Goal: Information Seeking & Learning: Learn about a topic

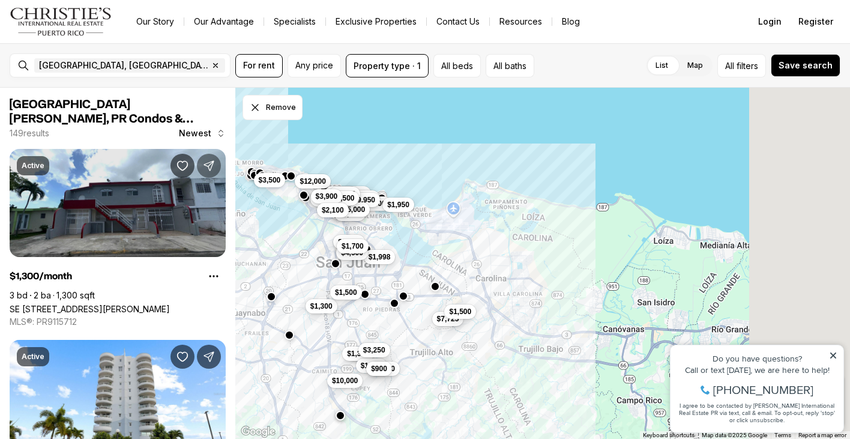
drag, startPoint x: 447, startPoint y: 121, endPoint x: 208, endPoint y: 164, distance: 242.8
click at [209, 159] on div "San Juan, PR Condos & Apartments for Rent 149 results Newest Active $1,300/mont…" at bounding box center [425, 263] width 850 height 351
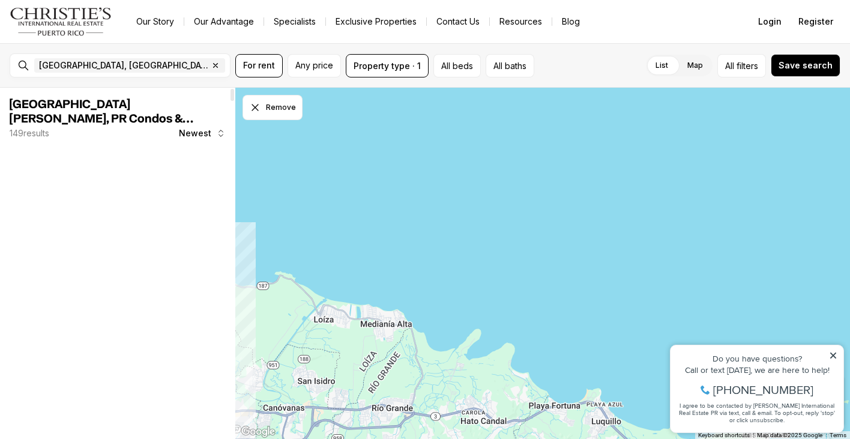
drag, startPoint x: 283, startPoint y: 218, endPoint x: 517, endPoint y: 121, distance: 252.9
click at [517, 121] on div at bounding box center [542, 264] width 615 height 352
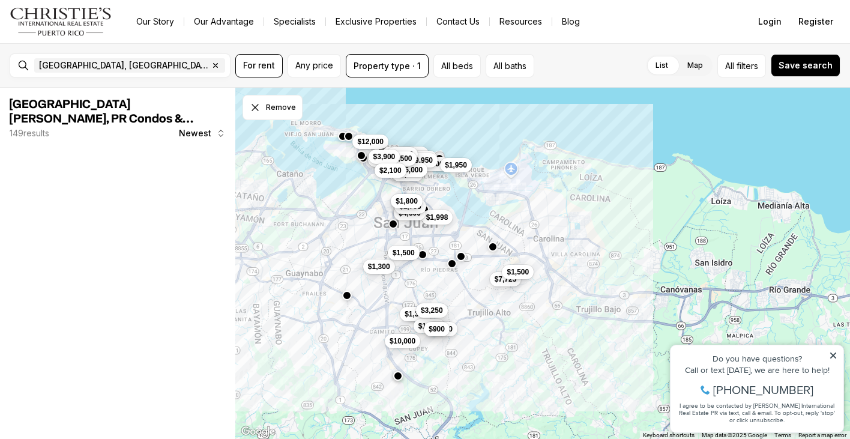
drag, startPoint x: 306, startPoint y: 195, endPoint x: 403, endPoint y: 196, distance: 96.6
click at [403, 196] on button "$1,800" at bounding box center [407, 201] width 32 height 14
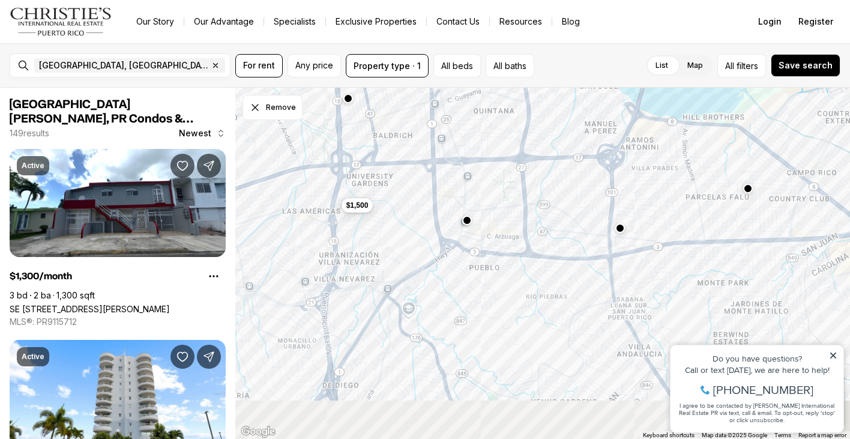
drag, startPoint x: 438, startPoint y: 307, endPoint x: 438, endPoint y: 108, distance: 199.3
click at [438, 108] on div "$1,800 $1,998 $4,500 $1,700 $1,500" at bounding box center [542, 264] width 615 height 352
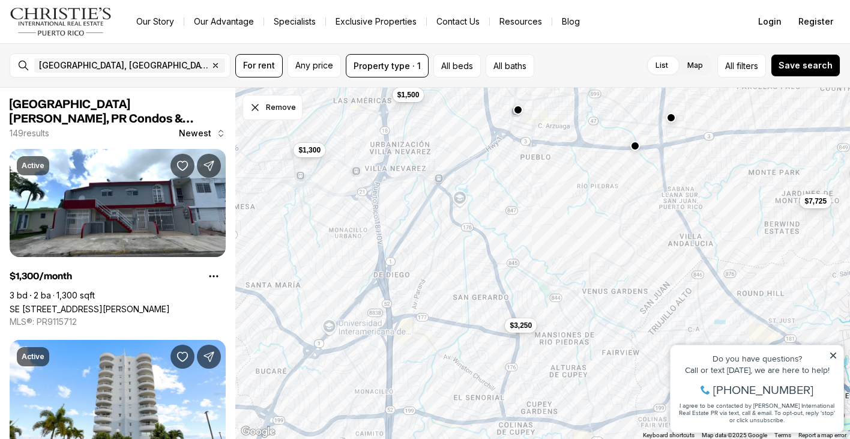
drag, startPoint x: 480, startPoint y: 275, endPoint x: 529, endPoint y: 164, distance: 120.9
click at [529, 164] on div "$1,500 $1,300 $3,250 $1,500 $7,725" at bounding box center [542, 264] width 615 height 352
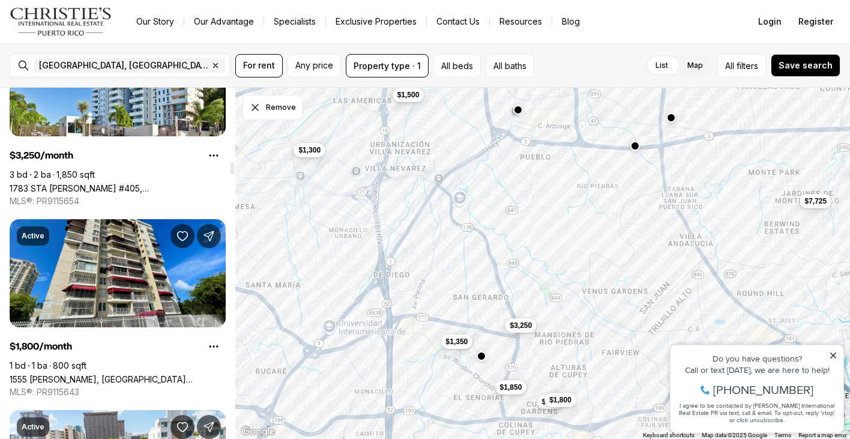
scroll to position [2266, 0]
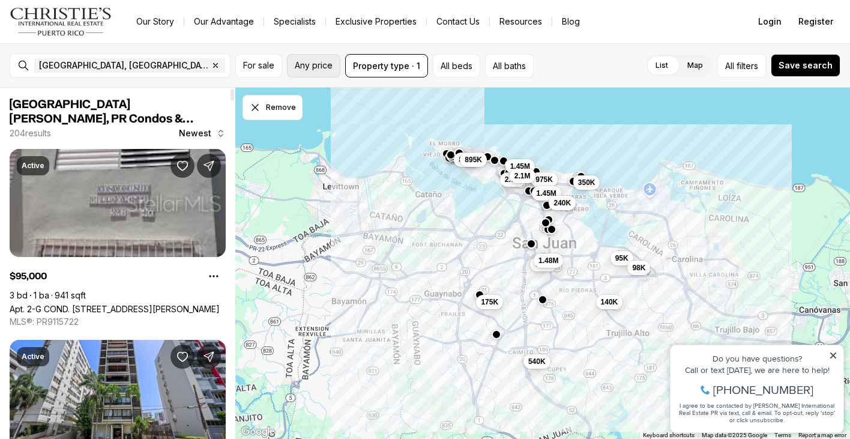
click at [312, 72] on button "Any price" at bounding box center [313, 65] width 53 height 23
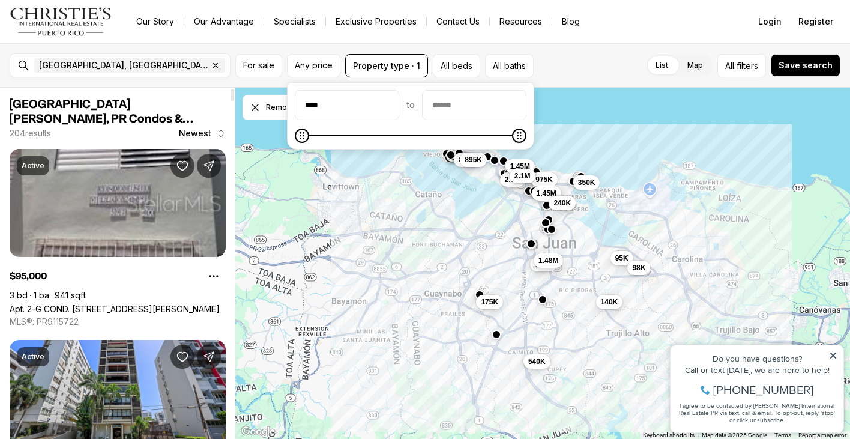
type input "****"
click at [451, 103] on input "priceMax" at bounding box center [474, 105] width 103 height 29
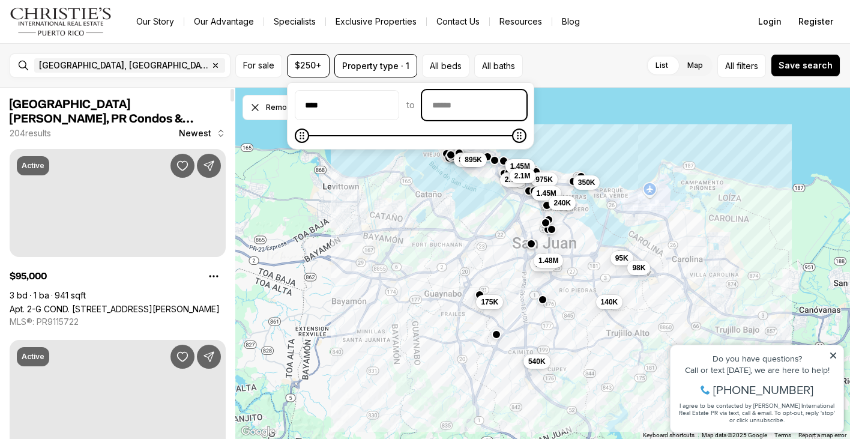
type input "**"
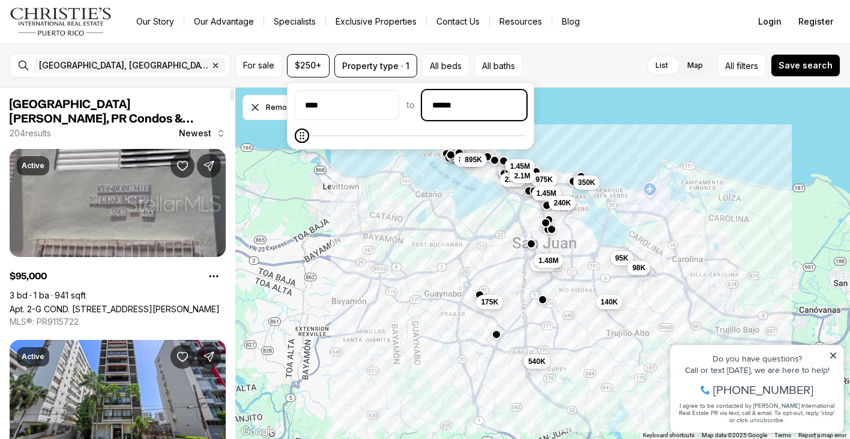
type input "******"
